Goal: Navigation & Orientation: Find specific page/section

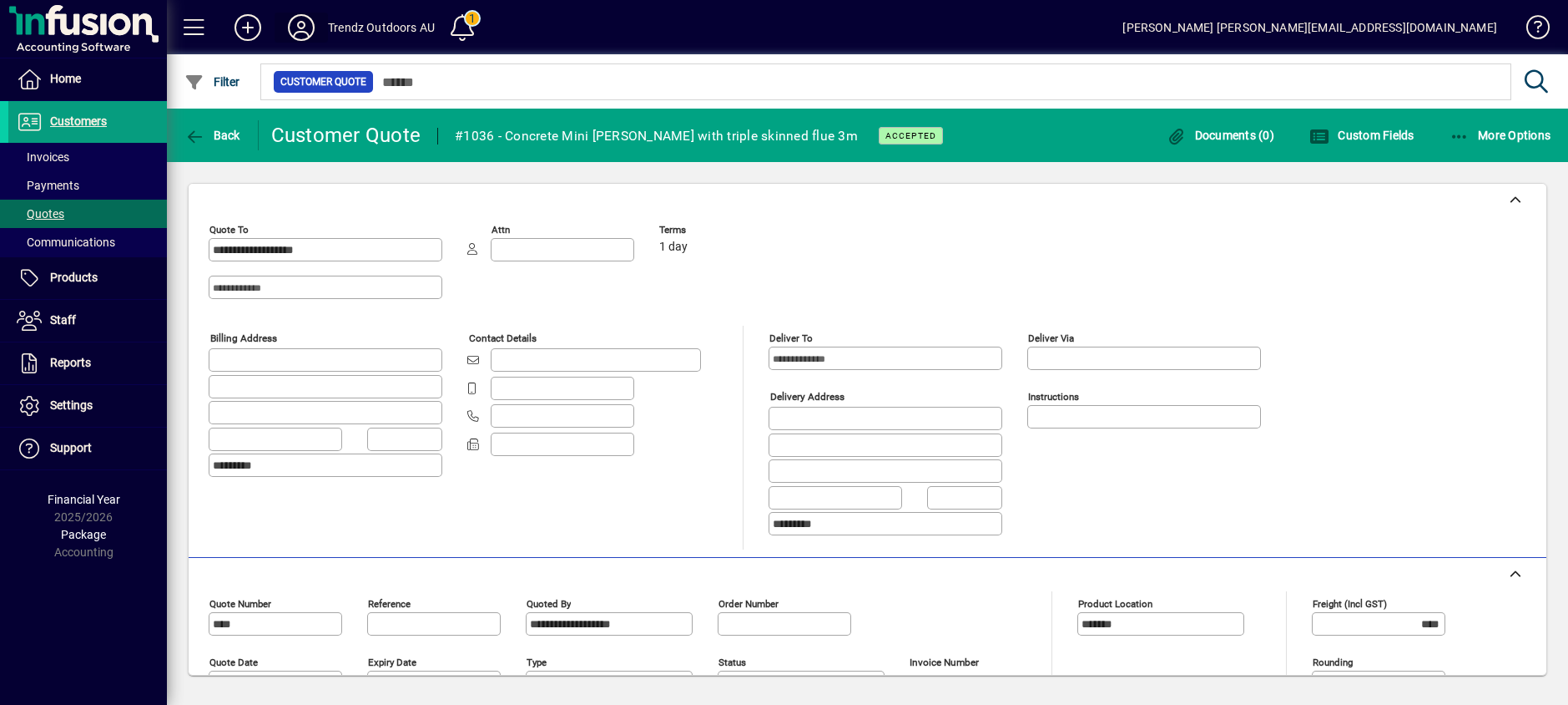
click at [286, 30] on icon at bounding box center [301, 27] width 33 height 27
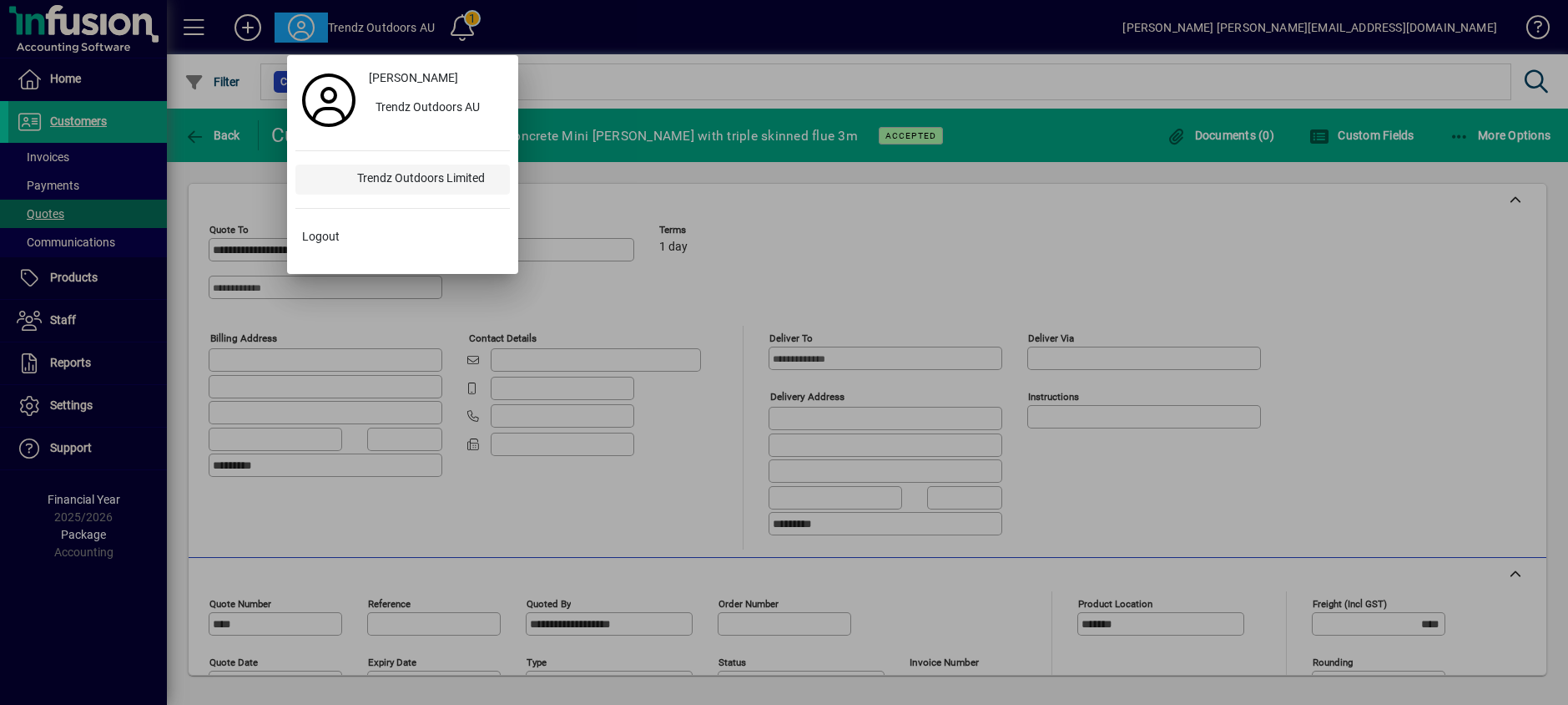
click at [404, 182] on div "Trendz Outdoors Limited" at bounding box center [427, 179] width 166 height 30
